Goal: Information Seeking & Learning: Learn about a topic

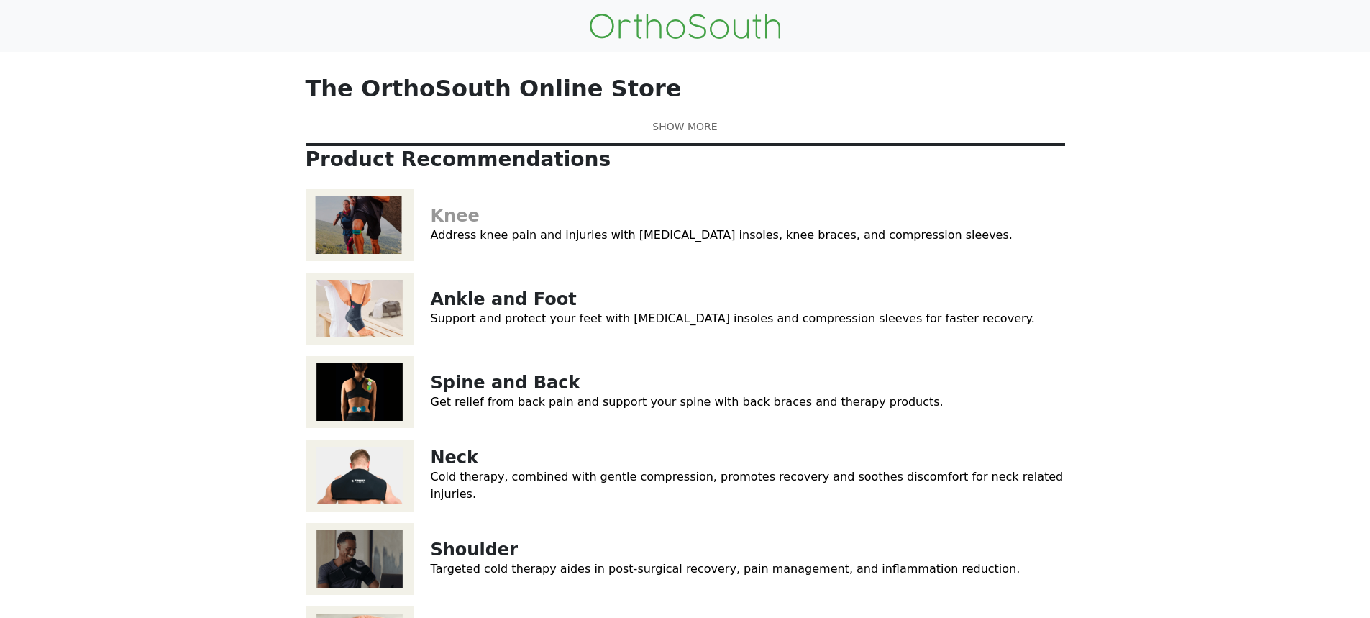
click at [467, 226] on link "Knee" at bounding box center [455, 216] width 49 height 20
click at [695, 134] on link at bounding box center [685, 126] width 759 height 15
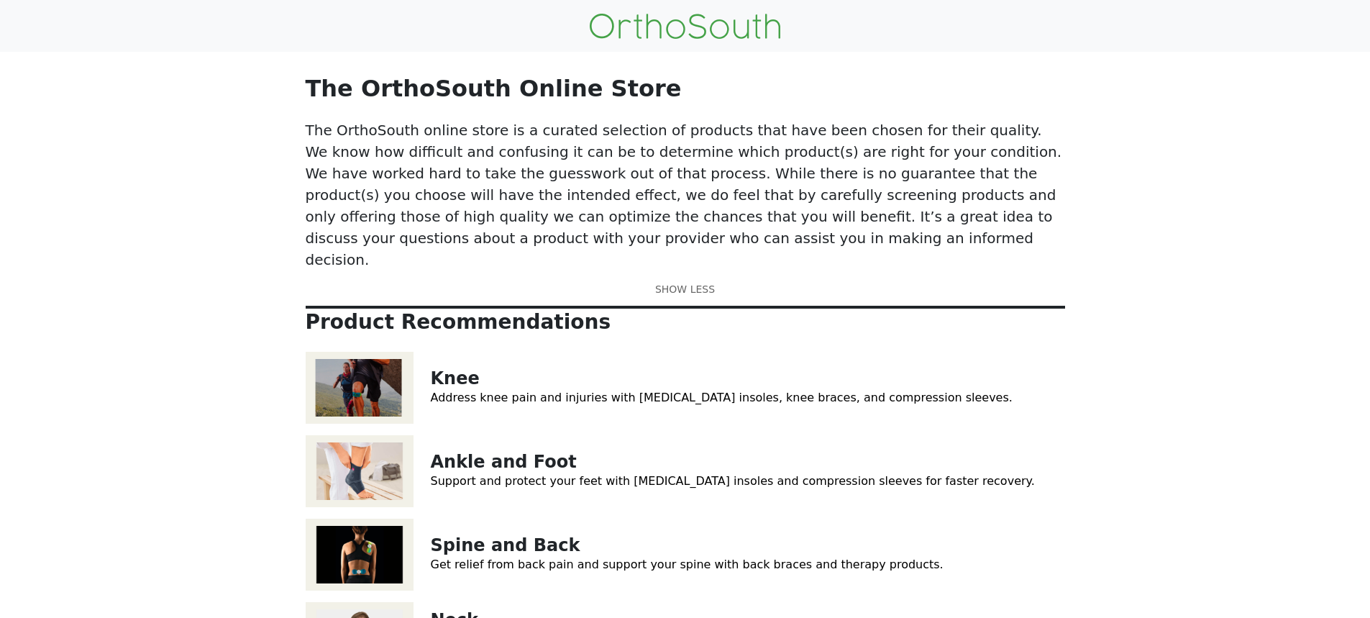
click at [495, 391] on link "Address knee pain and injuries with orthotic insoles, knee braces, and compress…" at bounding box center [722, 398] width 582 height 14
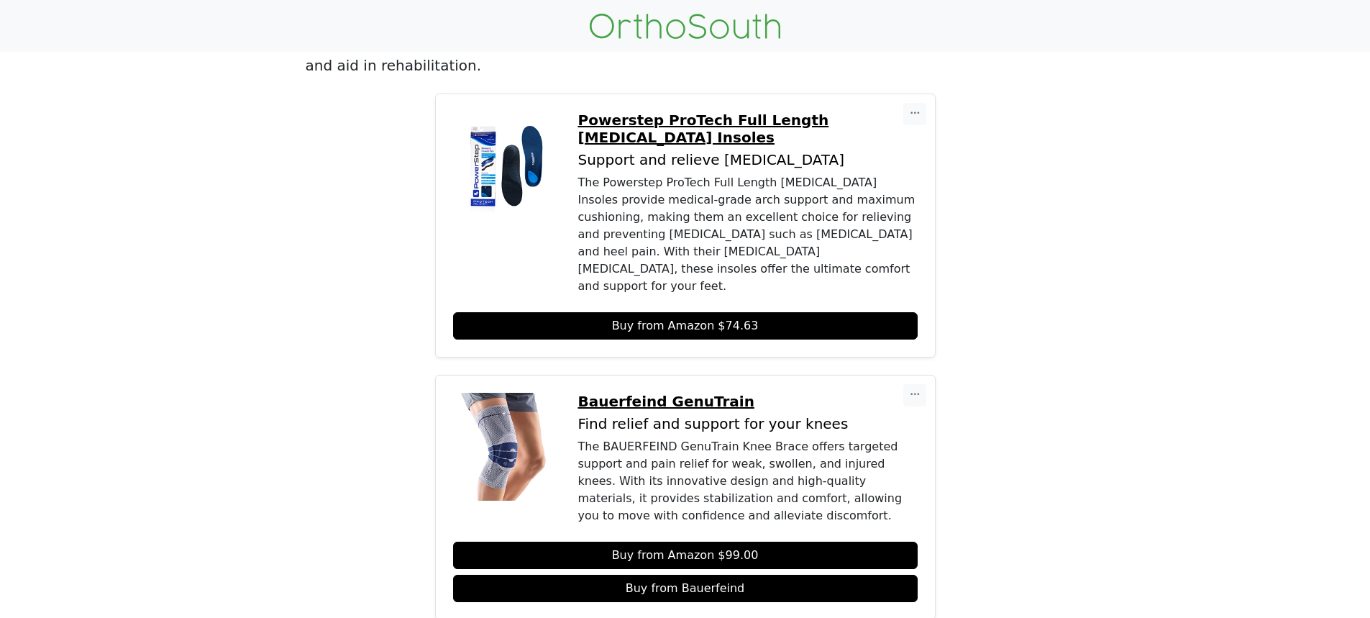
scroll to position [181, 0]
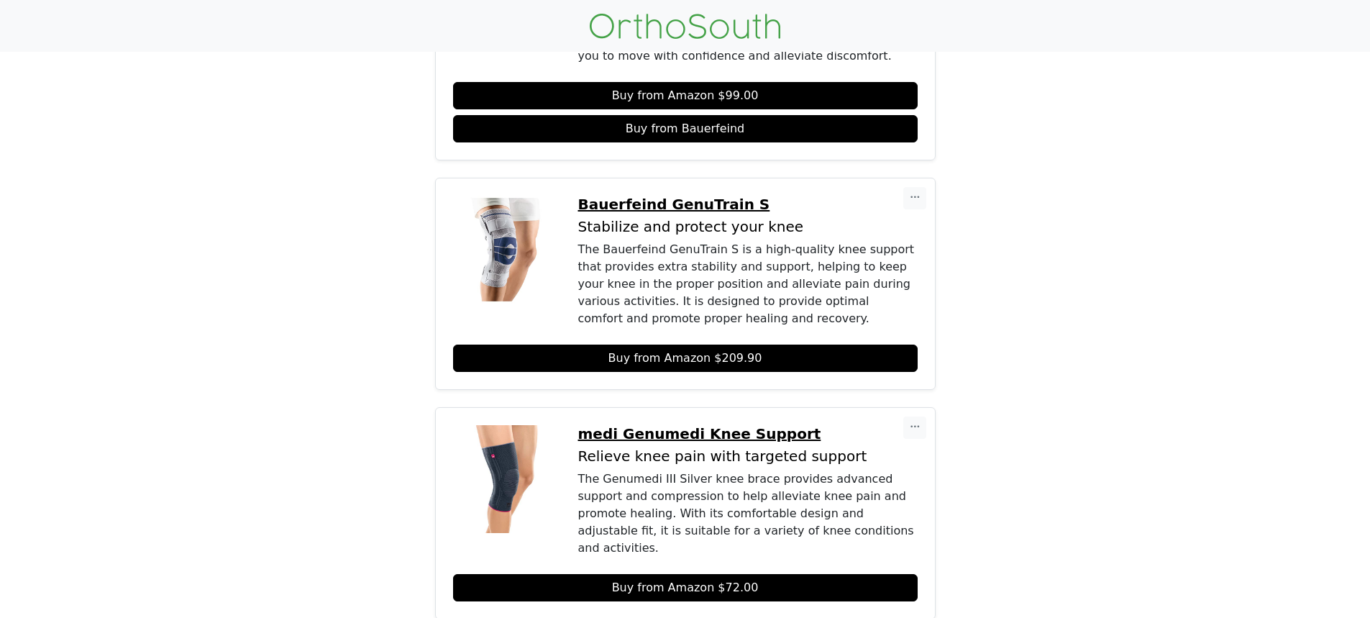
scroll to position [468, 0]
